Goal: Task Accomplishment & Management: Complete application form

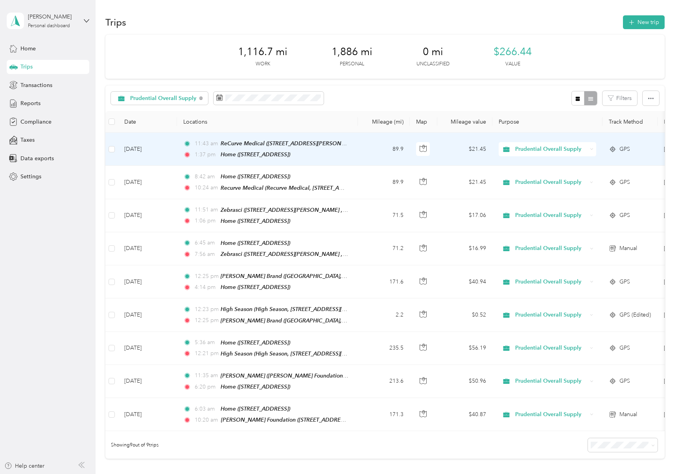
click at [153, 149] on td "[DATE]" at bounding box center [147, 149] width 59 height 33
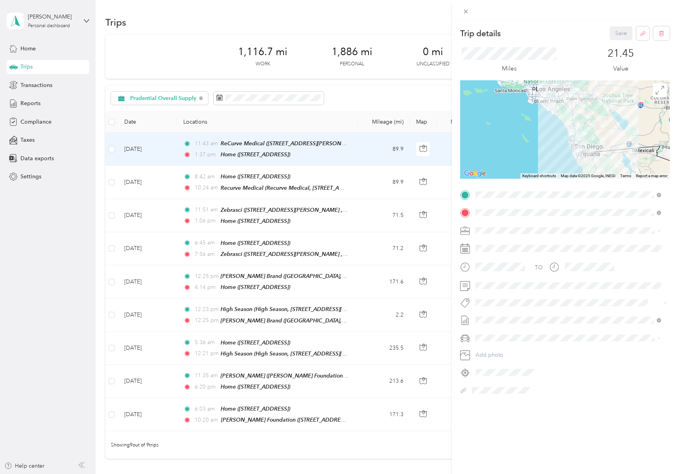
click at [153, 178] on div "Trip details Save This trip cannot be edited because it is either under review,…" at bounding box center [339, 237] width 678 height 474
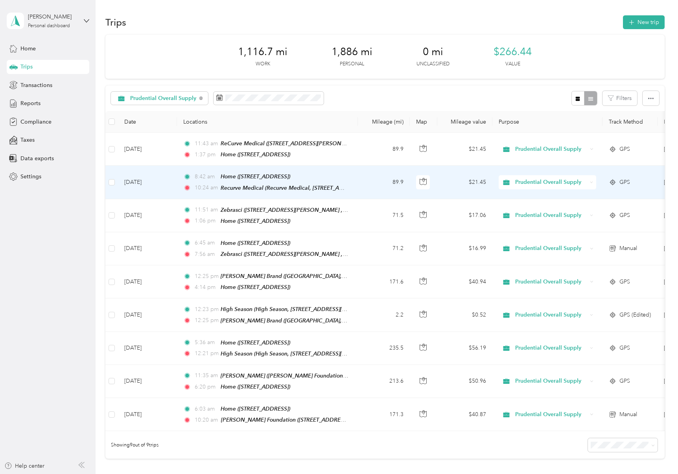
click at [153, 178] on td "[DATE]" at bounding box center [147, 182] width 59 height 33
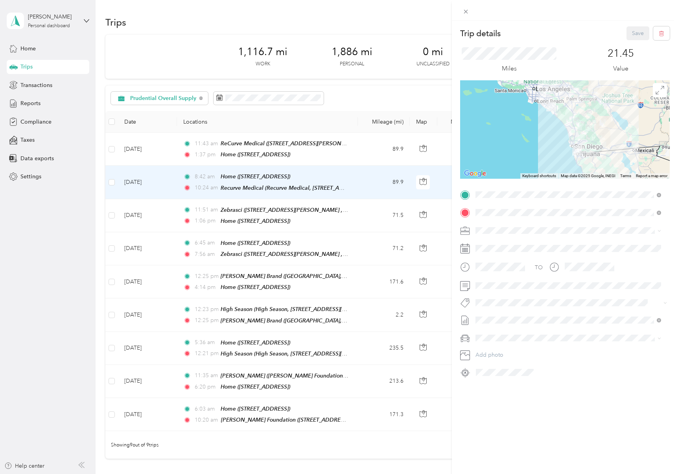
click at [145, 214] on div "Trip details Save This trip cannot be edited because it is either under review,…" at bounding box center [339, 237] width 678 height 474
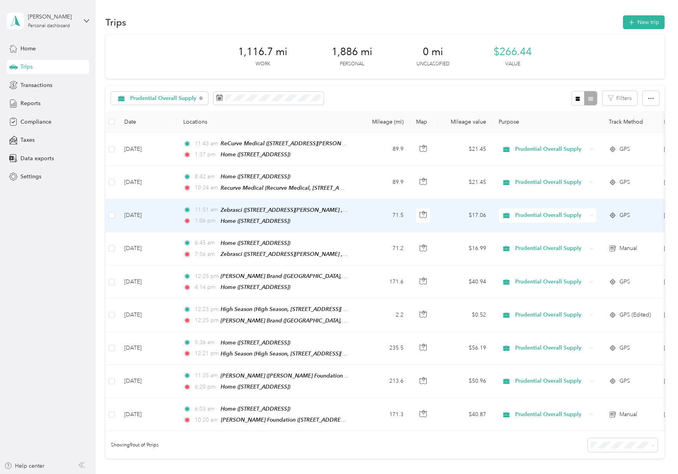
click at [145, 214] on td "[DATE]" at bounding box center [147, 215] width 59 height 33
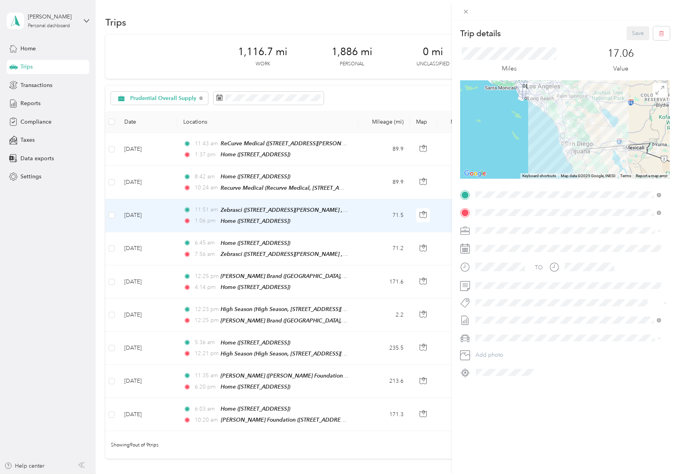
click at [144, 251] on div "Trip details Save This trip cannot be edited because it is either under review,…" at bounding box center [339, 237] width 678 height 474
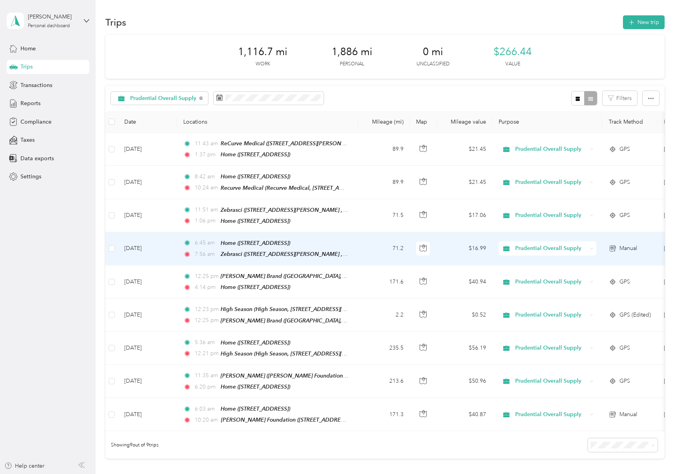
click at [145, 246] on td "[DATE]" at bounding box center [147, 248] width 59 height 33
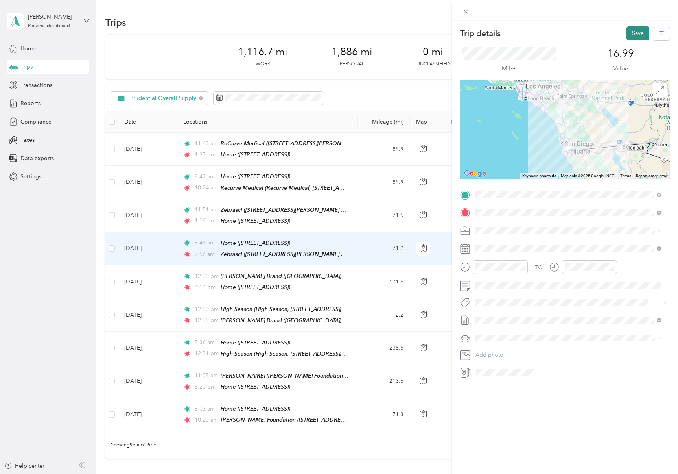
click at [634, 30] on button "Save" at bounding box center [638, 33] width 23 height 14
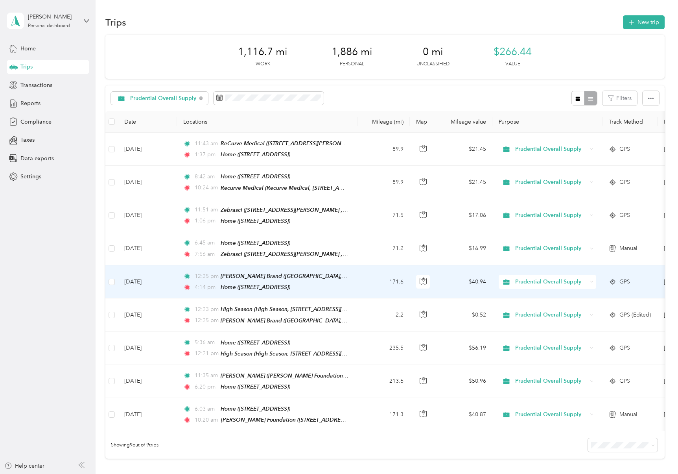
click at [141, 277] on td "[DATE]" at bounding box center [147, 281] width 59 height 33
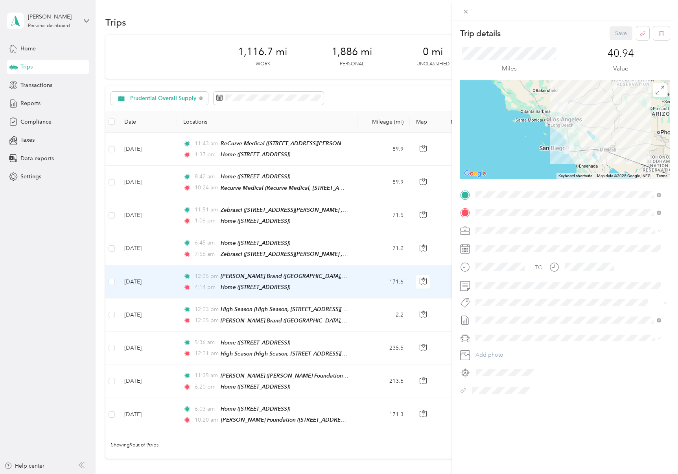
click at [140, 309] on div "Trip details Save This trip cannot be edited because it is either under review,…" at bounding box center [339, 237] width 678 height 474
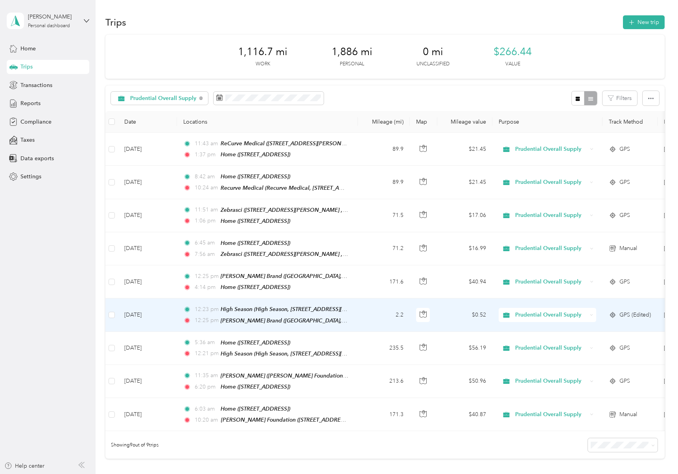
click at [140, 309] on td "[DATE]" at bounding box center [147, 314] width 59 height 33
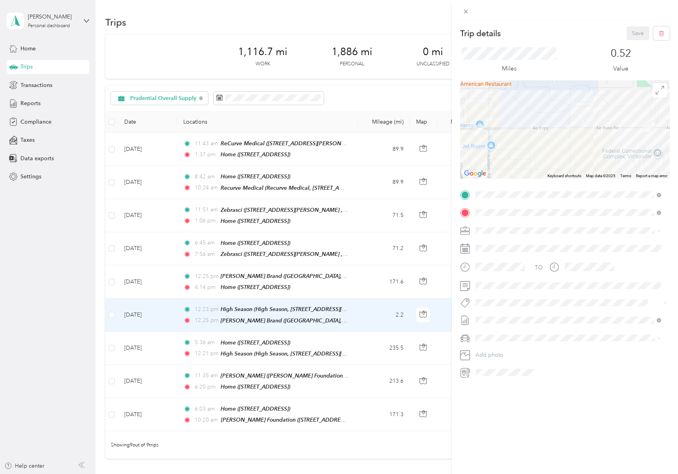
click at [142, 347] on div "Trip details Save This trip cannot be edited because it is either under review,…" at bounding box center [339, 237] width 678 height 474
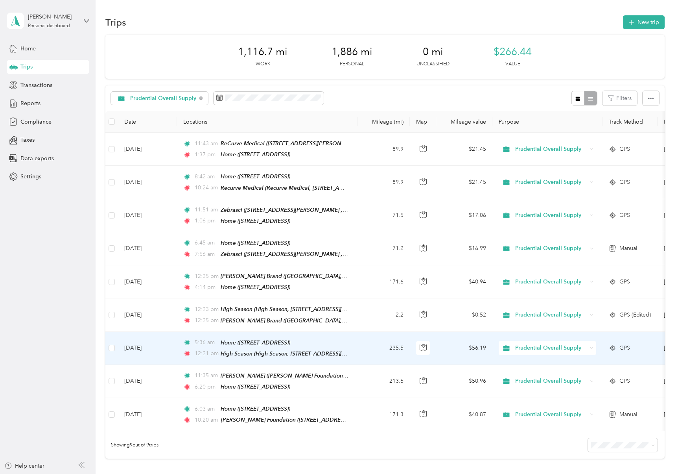
click at [142, 344] on td "[DATE]" at bounding box center [147, 348] width 59 height 33
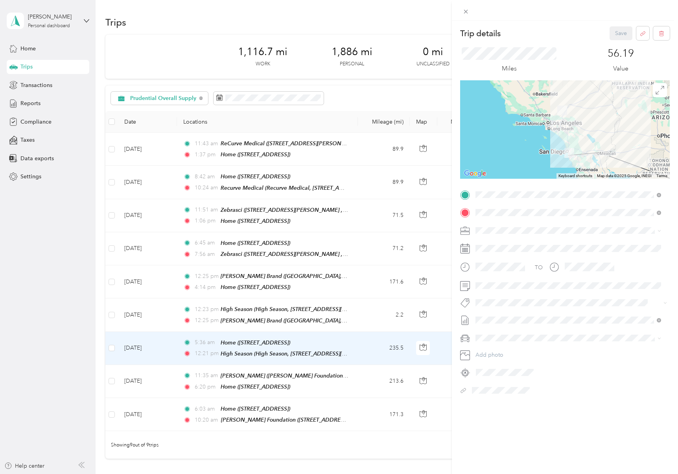
click at [140, 373] on div "Trip details Save This trip cannot be edited because it is either under review,…" at bounding box center [339, 237] width 678 height 474
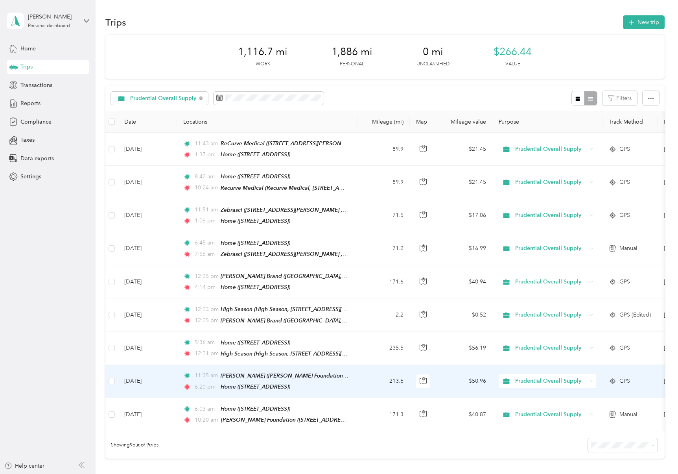
click at [140, 373] on td "[DATE]" at bounding box center [147, 381] width 59 height 33
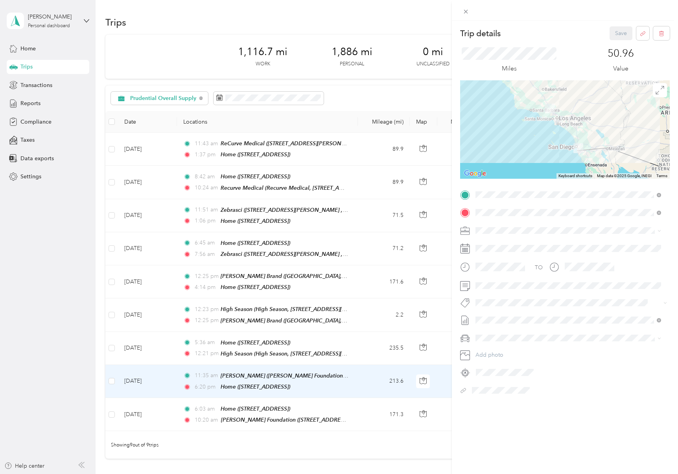
click at [144, 412] on div "Trip details Save This trip cannot be edited because it is either under review,…" at bounding box center [339, 237] width 678 height 474
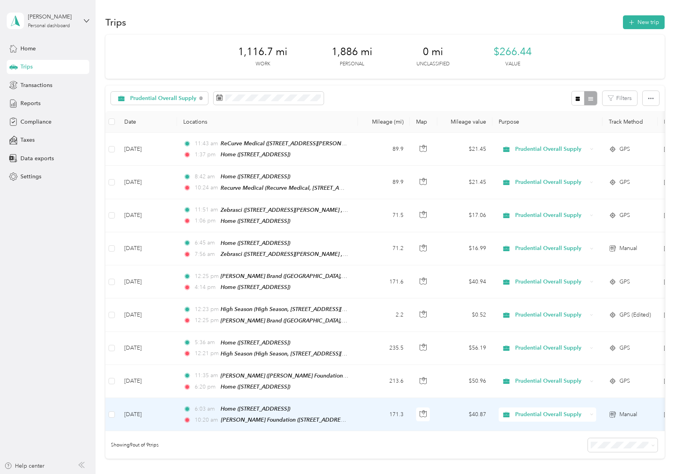
click at [145, 407] on td "[DATE]" at bounding box center [147, 414] width 59 height 33
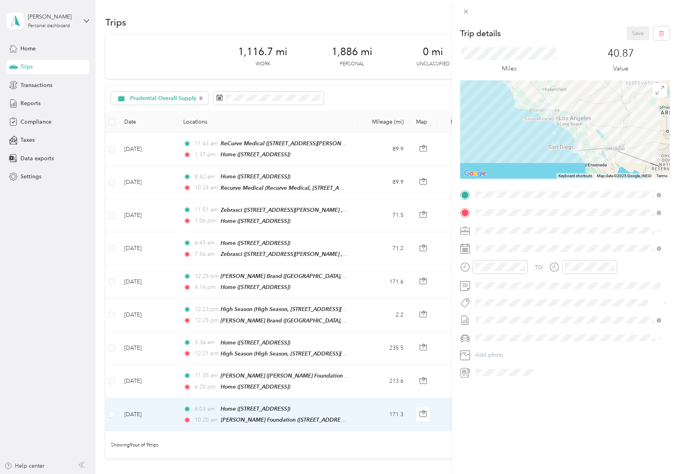
click at [145, 410] on div "Trip details Save This trip cannot be edited because it is either under review,…" at bounding box center [339, 237] width 678 height 474
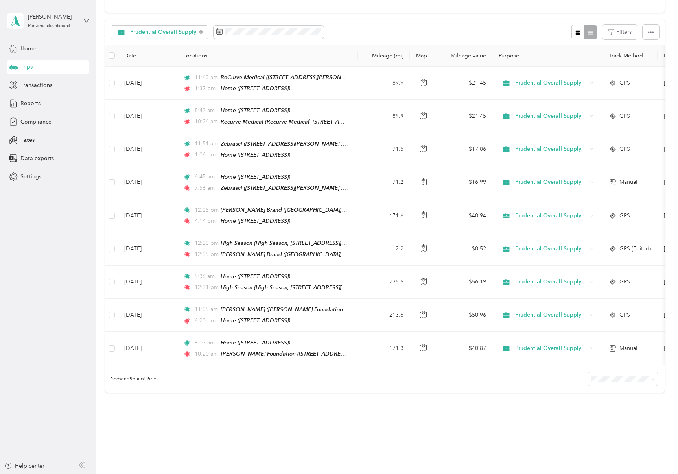
scroll to position [92, 0]
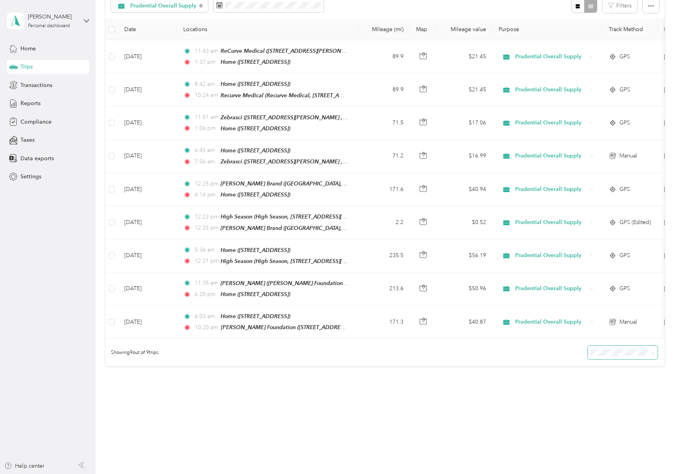
click at [610, 346] on span at bounding box center [623, 352] width 70 height 14
click at [609, 388] on li "100 per load" at bounding box center [621, 393] width 70 height 14
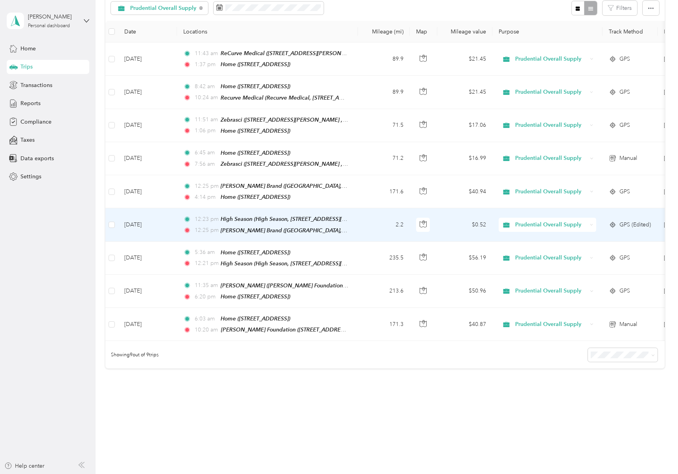
scroll to position [92, 0]
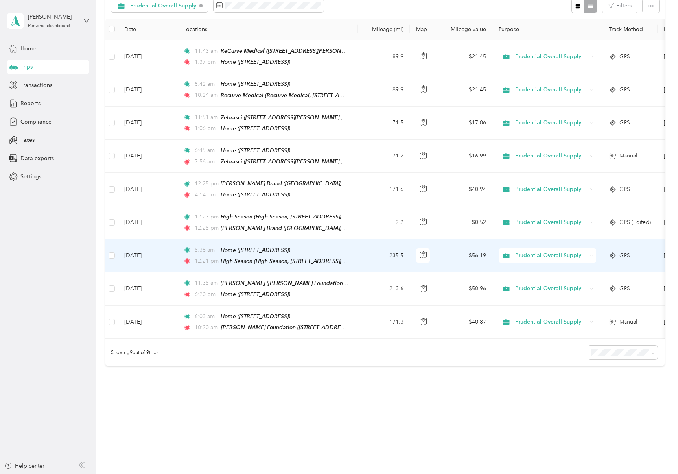
click at [165, 249] on td "[DATE]" at bounding box center [147, 255] width 59 height 33
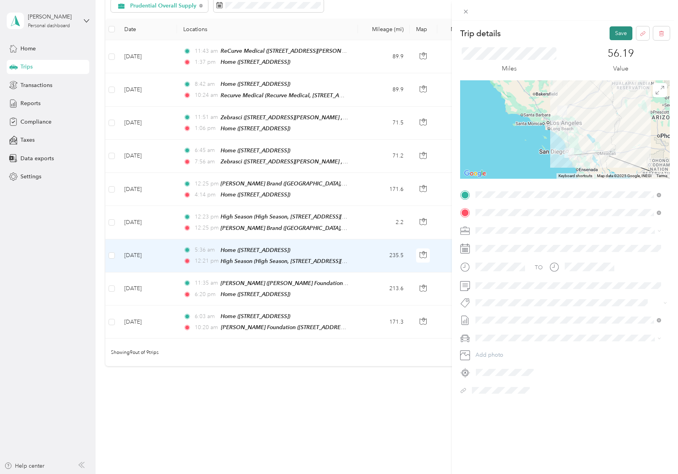
click at [615, 32] on button "Save" at bounding box center [621, 33] width 23 height 14
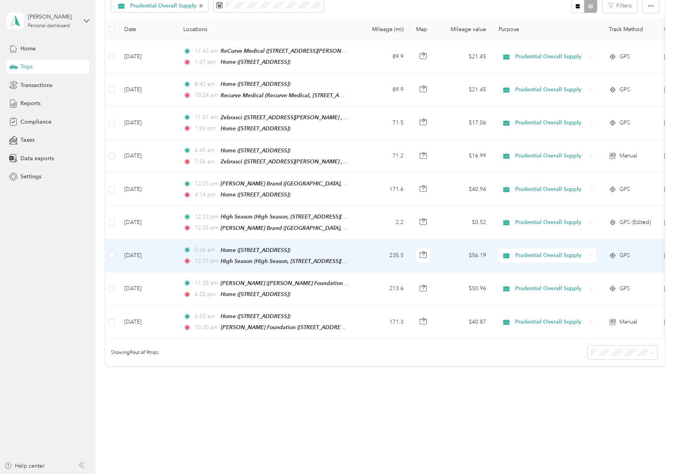
click at [148, 253] on td "[DATE]" at bounding box center [147, 255] width 59 height 33
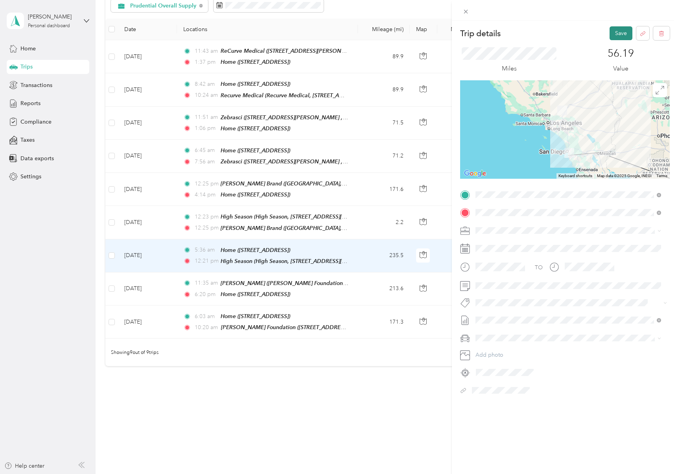
click at [610, 30] on button "Save" at bounding box center [621, 33] width 23 height 14
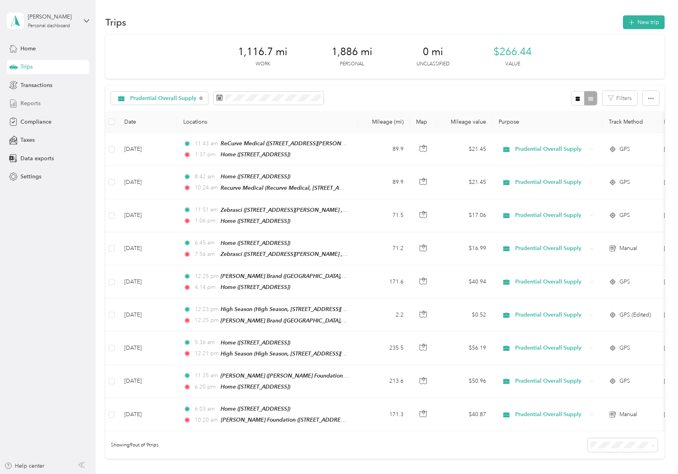
click at [34, 105] on span "Reports" at bounding box center [30, 103] width 20 height 8
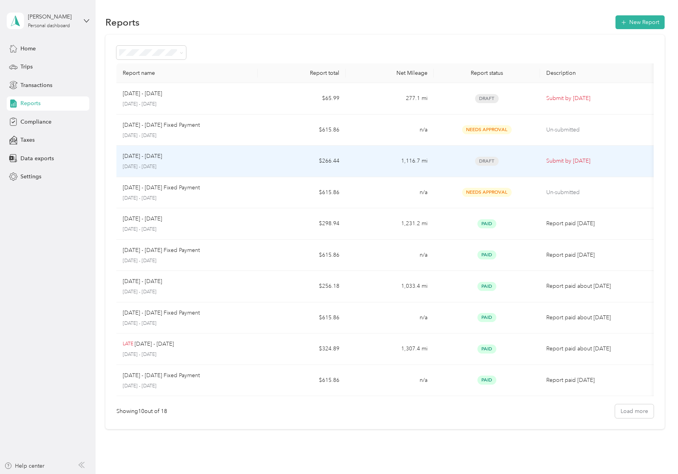
click at [384, 162] on td "1,116.7 mi" at bounding box center [390, 161] width 88 height 31
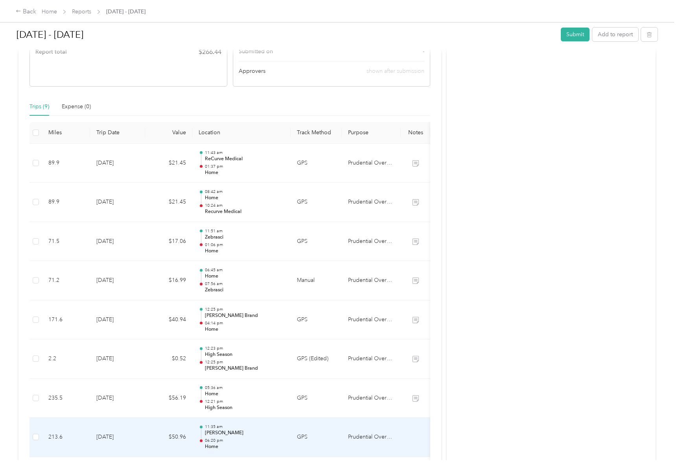
scroll to position [79, 0]
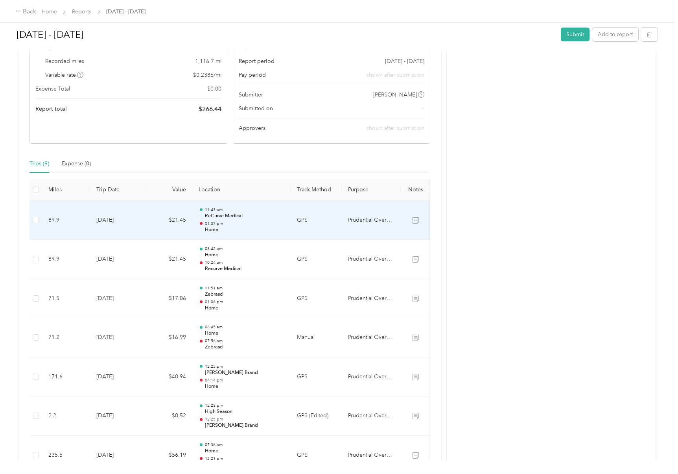
click at [154, 223] on td "$21.45" at bounding box center [168, 220] width 47 height 39
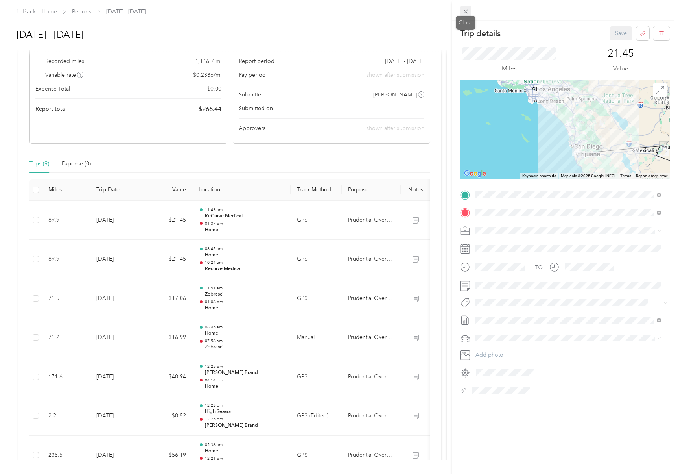
click at [464, 10] on icon at bounding box center [466, 11] width 7 height 7
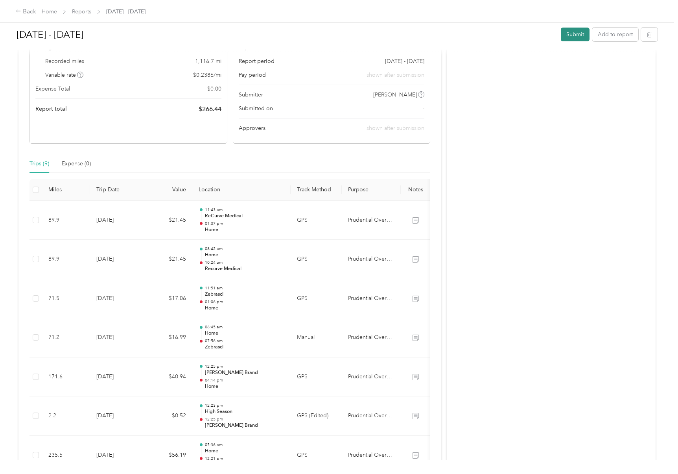
click at [572, 30] on button "Submit" at bounding box center [575, 35] width 29 height 14
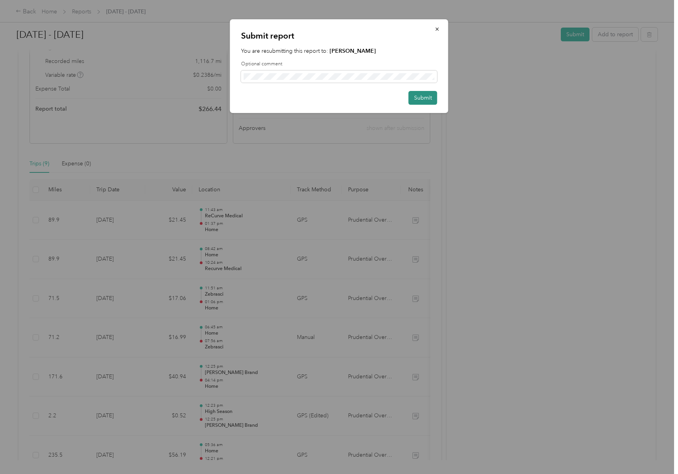
click at [421, 97] on button "Submit" at bounding box center [423, 98] width 29 height 14
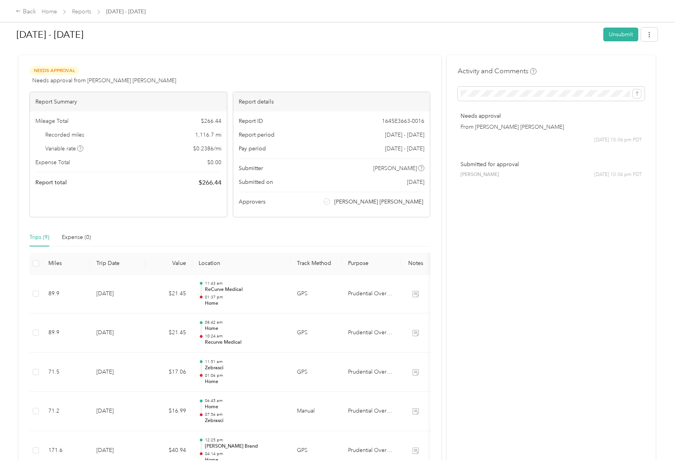
scroll to position [0, 0]
